Goal: Use online tool/utility: Utilize a website feature to perform a specific function

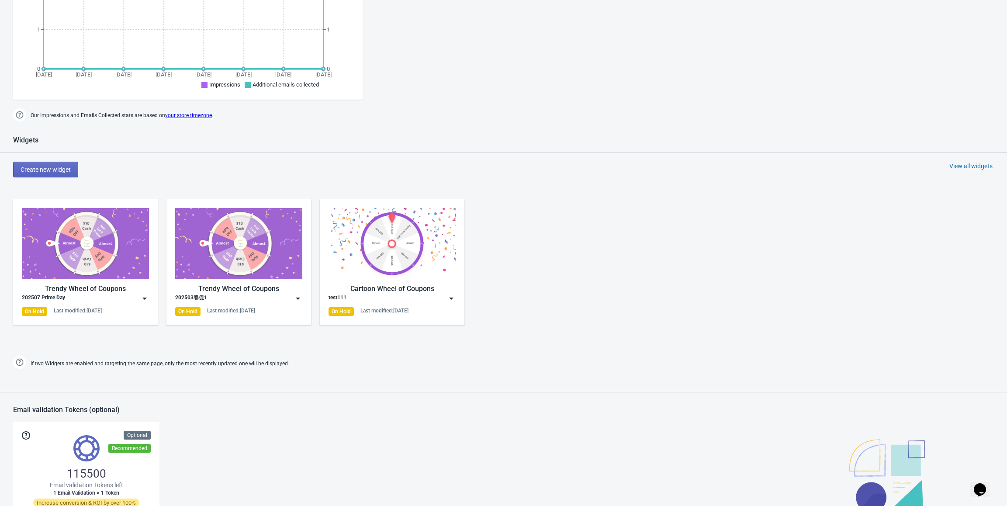
scroll to position [349, 0]
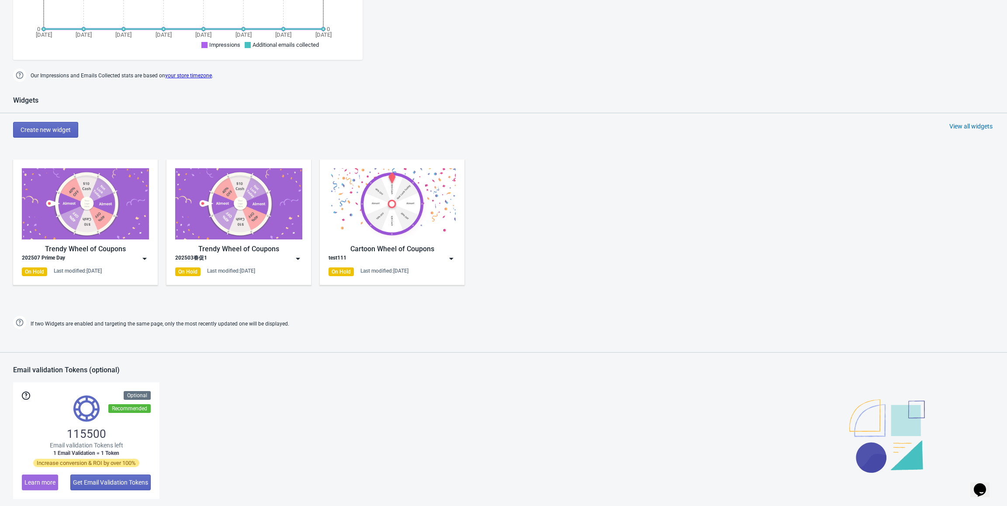
click at [145, 255] on img at bounding box center [144, 258] width 9 height 9
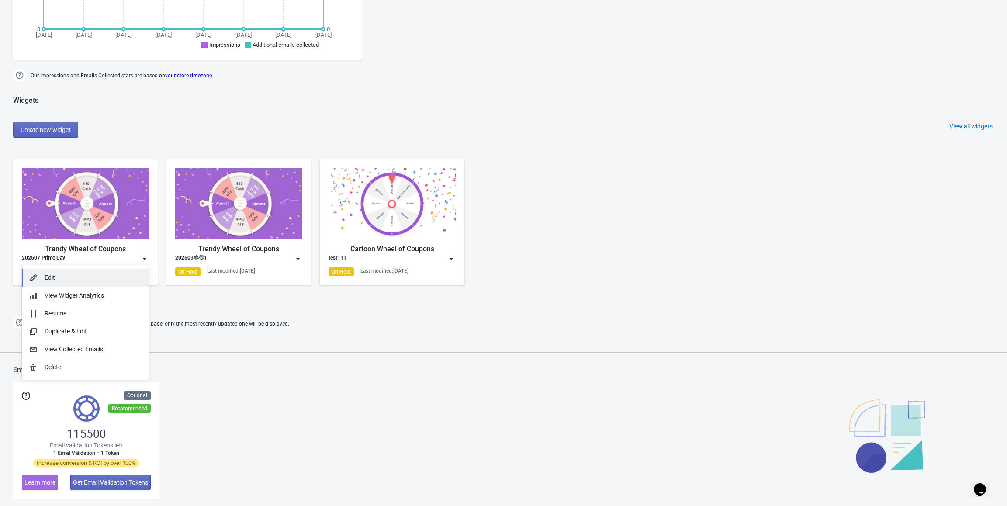
click at [91, 280] on div "Edit" at bounding box center [93, 277] width 97 height 9
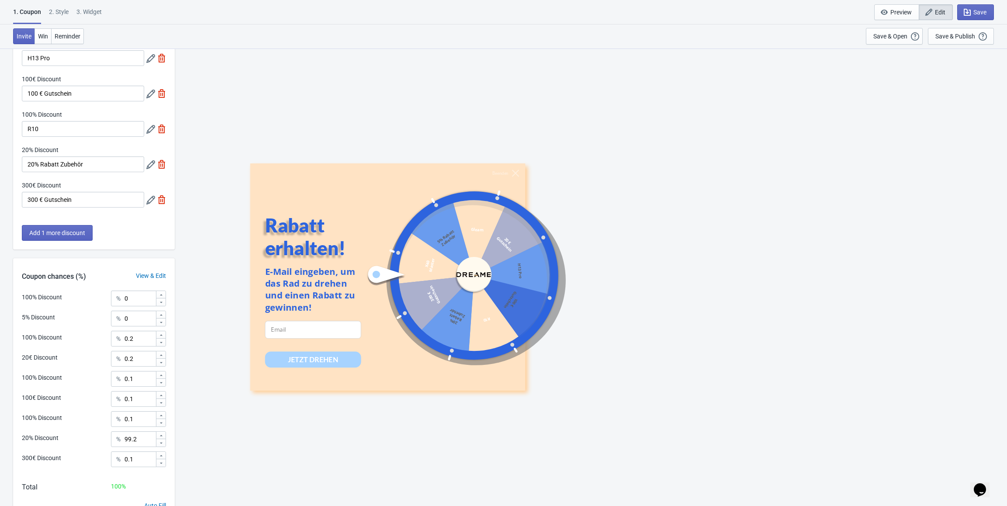
scroll to position [237, 0]
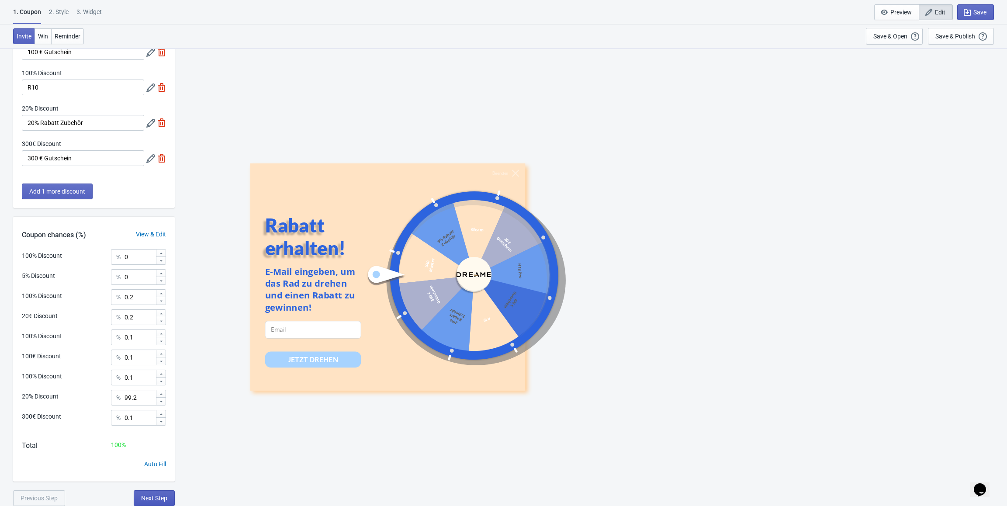
click at [158, 497] on span "Next Step" at bounding box center [154, 497] width 26 height 7
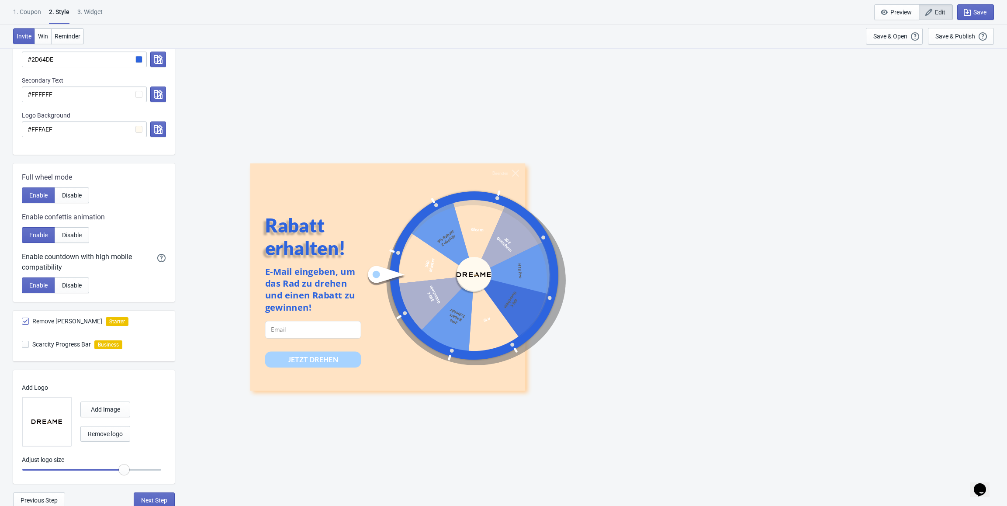
scroll to position [267, 0]
click at [152, 496] on span "Next Step" at bounding box center [154, 497] width 26 height 7
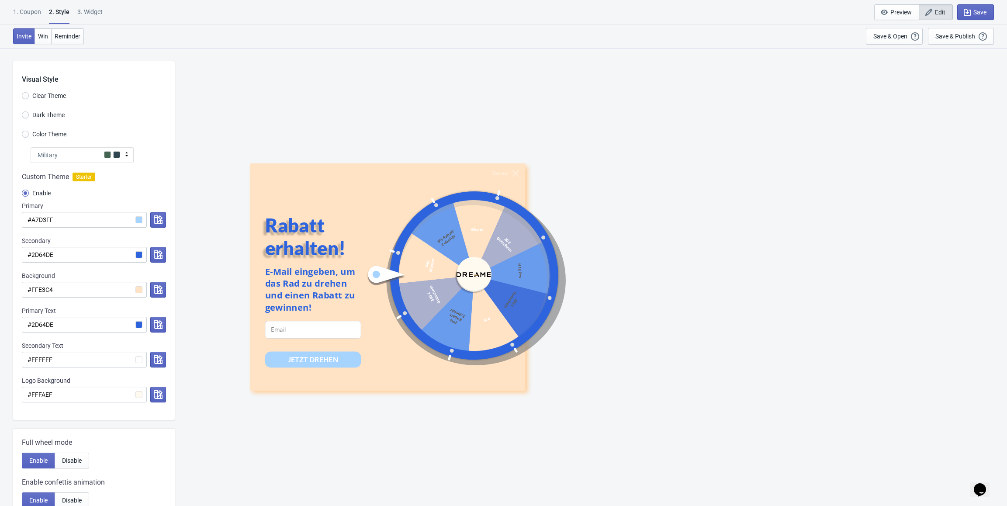
select select "specificURL"
select select "once"
select select "middle_left"
select select "1"
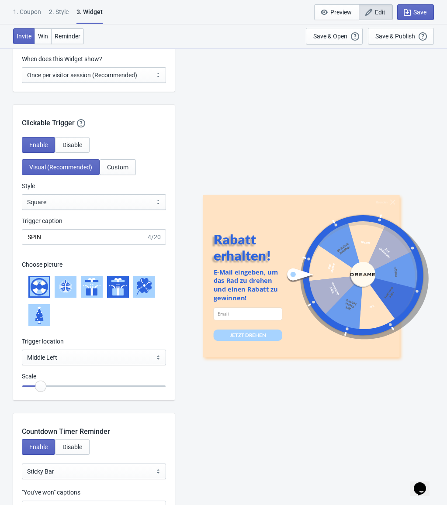
scroll to position [873, 0]
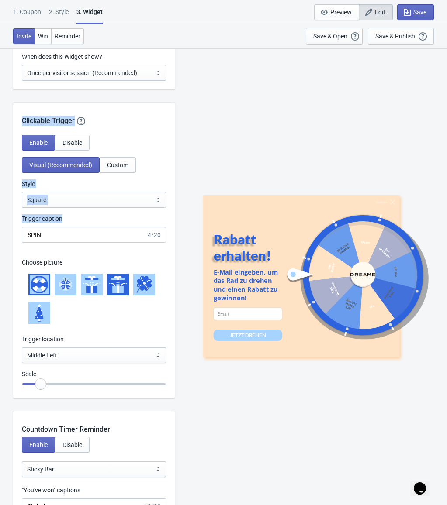
drag, startPoint x: 20, startPoint y: 116, endPoint x: 112, endPoint y: 234, distance: 149.7
click at [112, 234] on div "Clickable Trigger Our handy clickable trigger allow your visitors to re-trigger…" at bounding box center [94, 251] width 162 height 296
copy div "Clickable Trigger Our handy clickable trigger allow your visitors to re-trigger…"
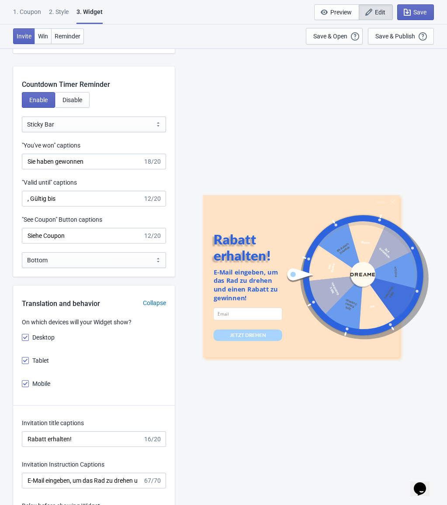
scroll to position [1198, 0]
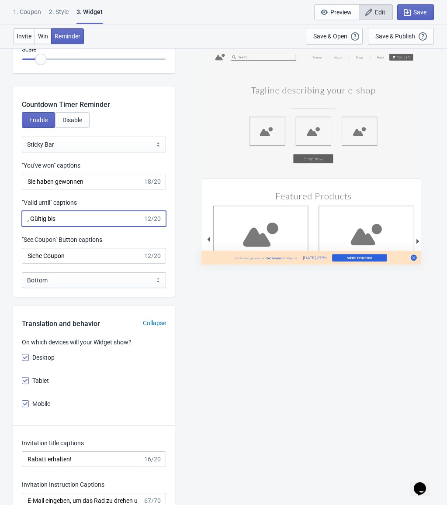
drag, startPoint x: 69, startPoint y: 221, endPoint x: 7, endPoint y: 218, distance: 61.6
click at [7, 218] on div "What information do you want to collect? Ask visitors for to fill in our questi…" at bounding box center [223, 334] width 447 height 2968
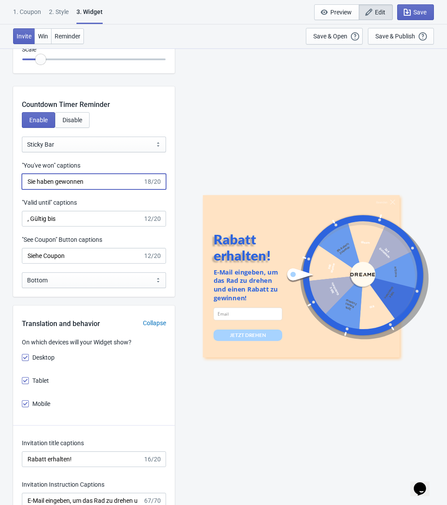
drag, startPoint x: 96, startPoint y: 183, endPoint x: 134, endPoint y: 190, distance: 38.6
click at [96, 183] on input "Sie haben gewonnen" at bounding box center [82, 182] width 121 height 16
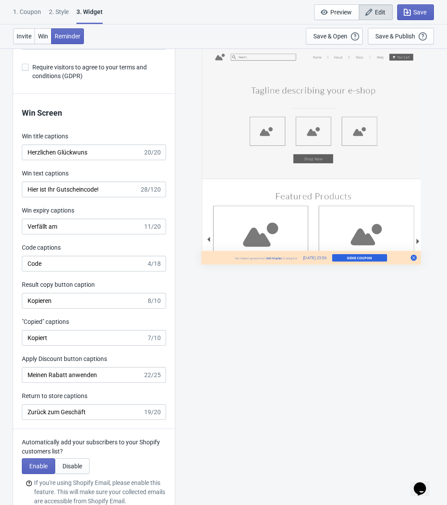
scroll to position [1984, 0]
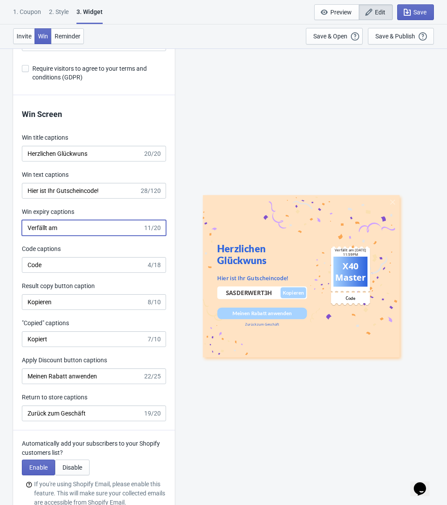
drag, startPoint x: 74, startPoint y: 230, endPoint x: 10, endPoint y: 226, distance: 64.3
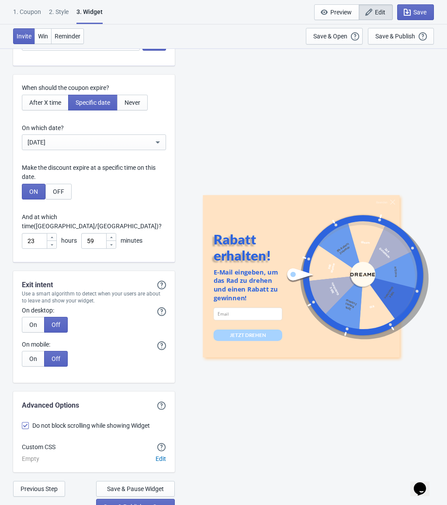
scroll to position [2501, 0]
